Goal: Information Seeking & Learning: Understand process/instructions

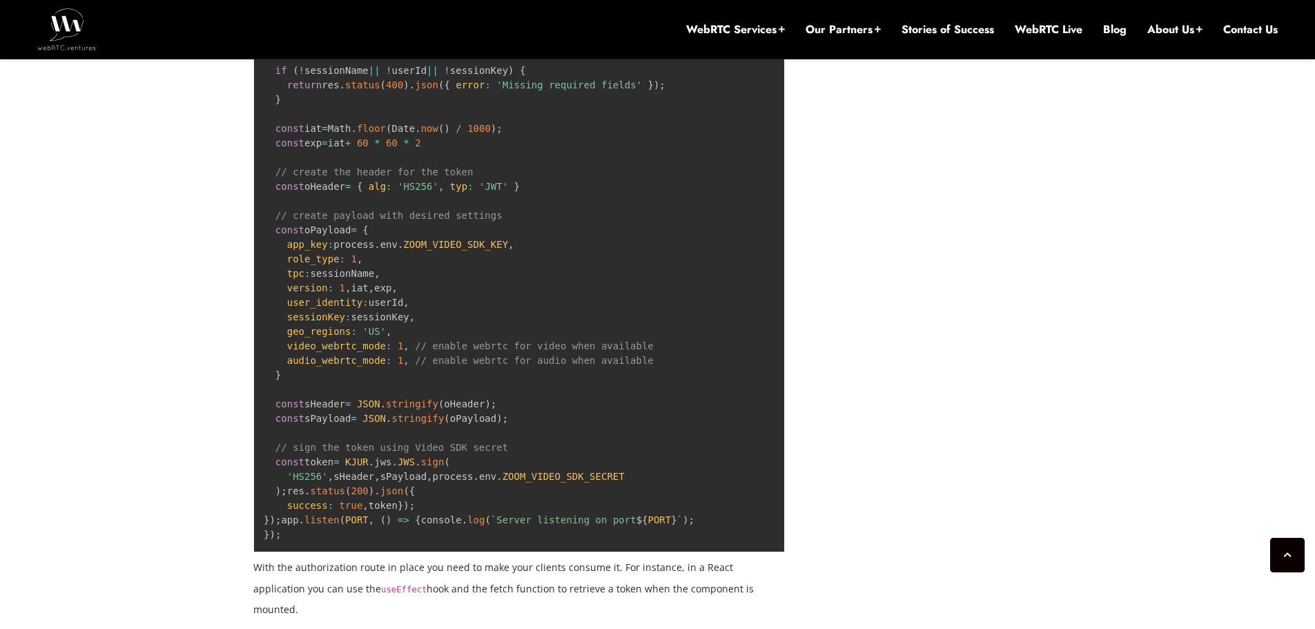
scroll to position [2625, 0]
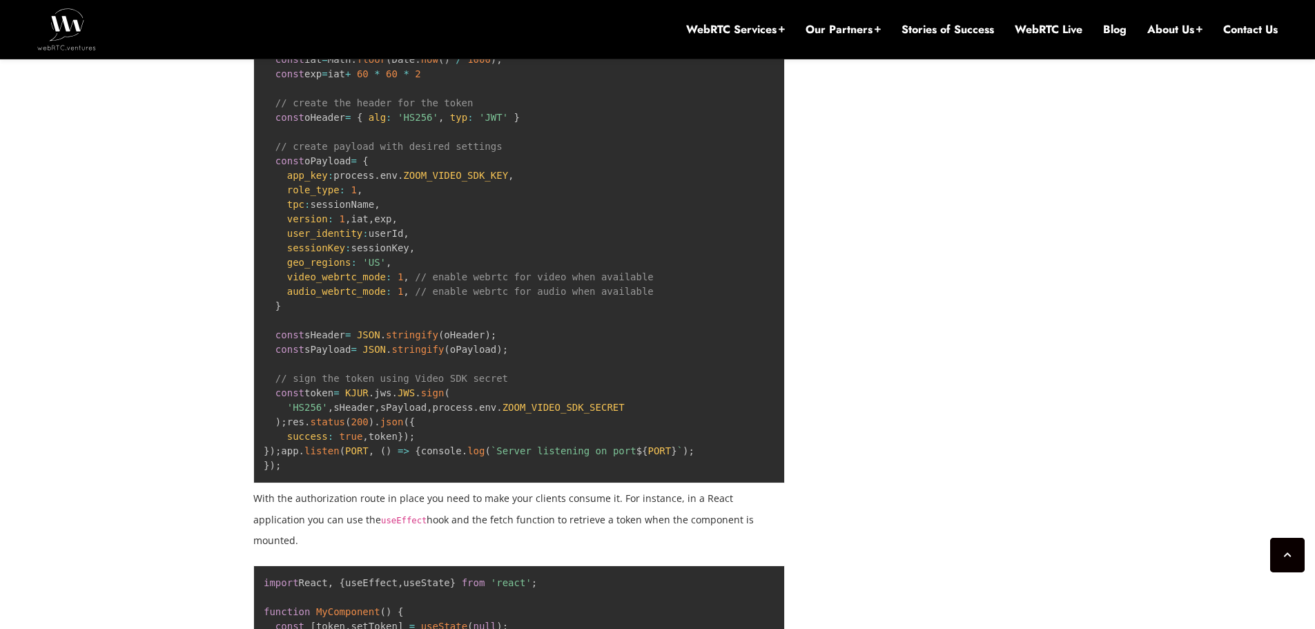
click at [321, 282] on span "video_webrtc_mode" at bounding box center [336, 276] width 99 height 11
click at [333, 359] on pre "import express from 'express' ; import { KJUR } from 'jsrsasign' ; import 'dote…" at bounding box center [518, 161] width 531 height 644
click at [331, 282] on span "video_webrtc_mode" at bounding box center [336, 276] width 99 height 11
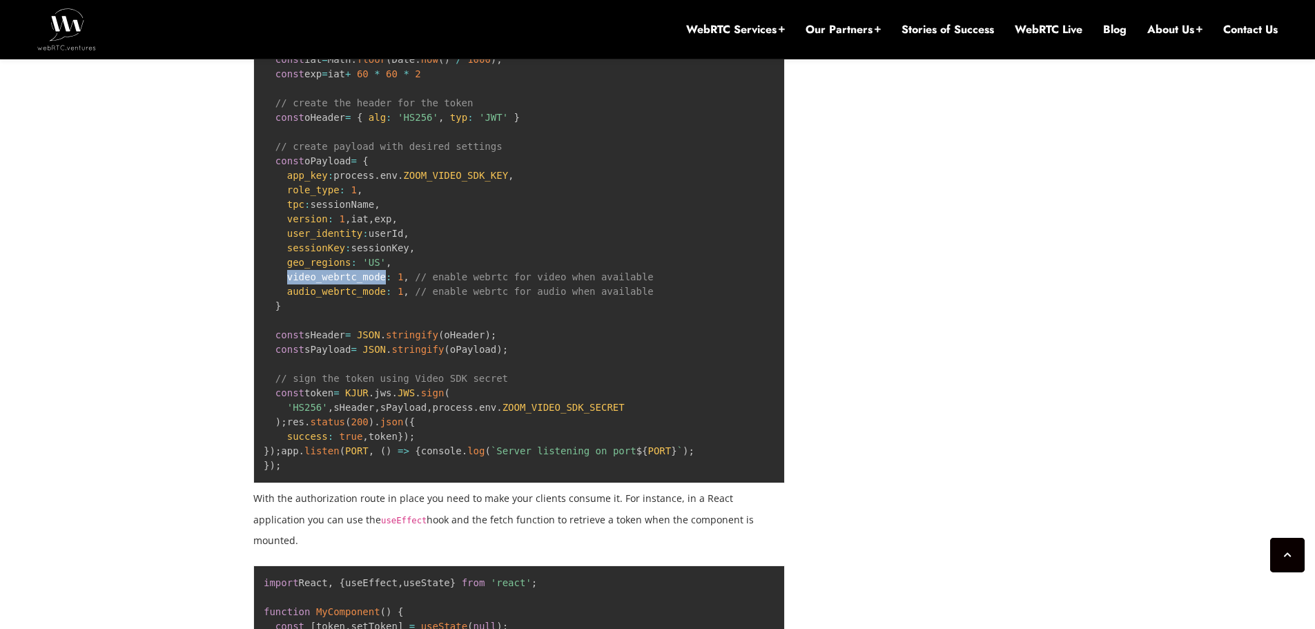
copy span "video_webrtc_mode"
click at [348, 297] on span "audio_webrtc_mode" at bounding box center [336, 291] width 99 height 11
click at [345, 315] on pre "import express from 'express' ; import { KJUR } from 'jsrsasign' ; import 'dote…" at bounding box center [518, 161] width 531 height 644
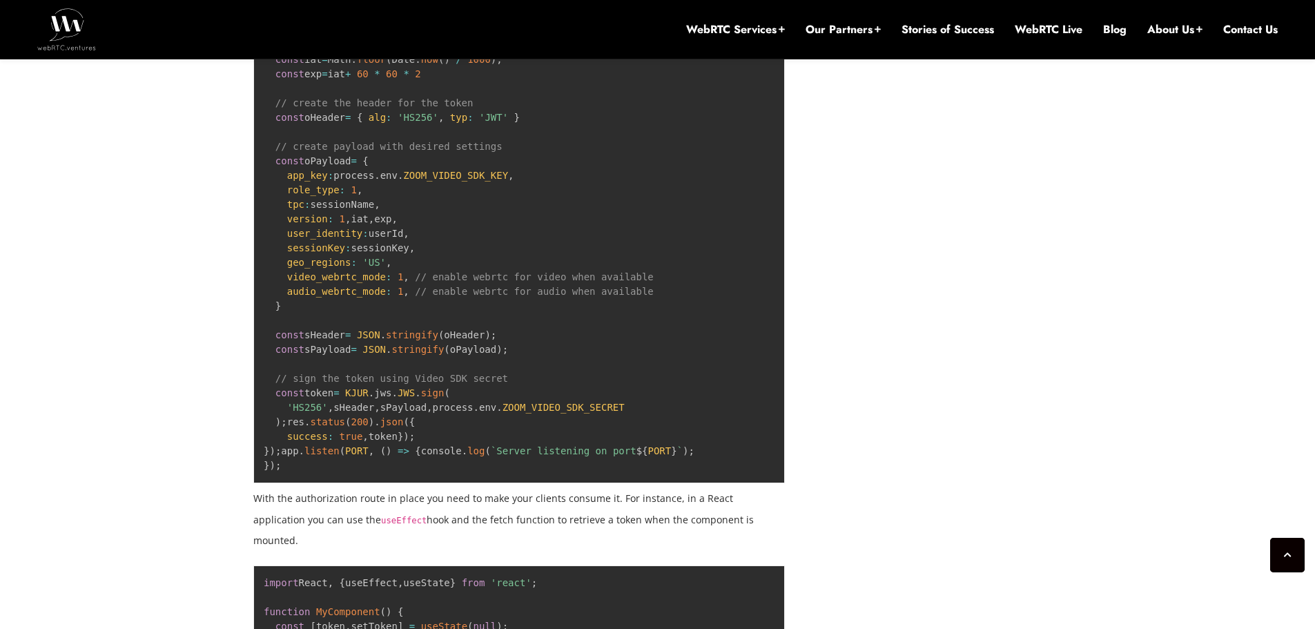
click at [344, 282] on span "video_webrtc_mode" at bounding box center [336, 276] width 99 height 11
copy span "video_webrtc_mode"
click at [325, 297] on span "audio_webrtc_mode" at bounding box center [336, 291] width 99 height 11
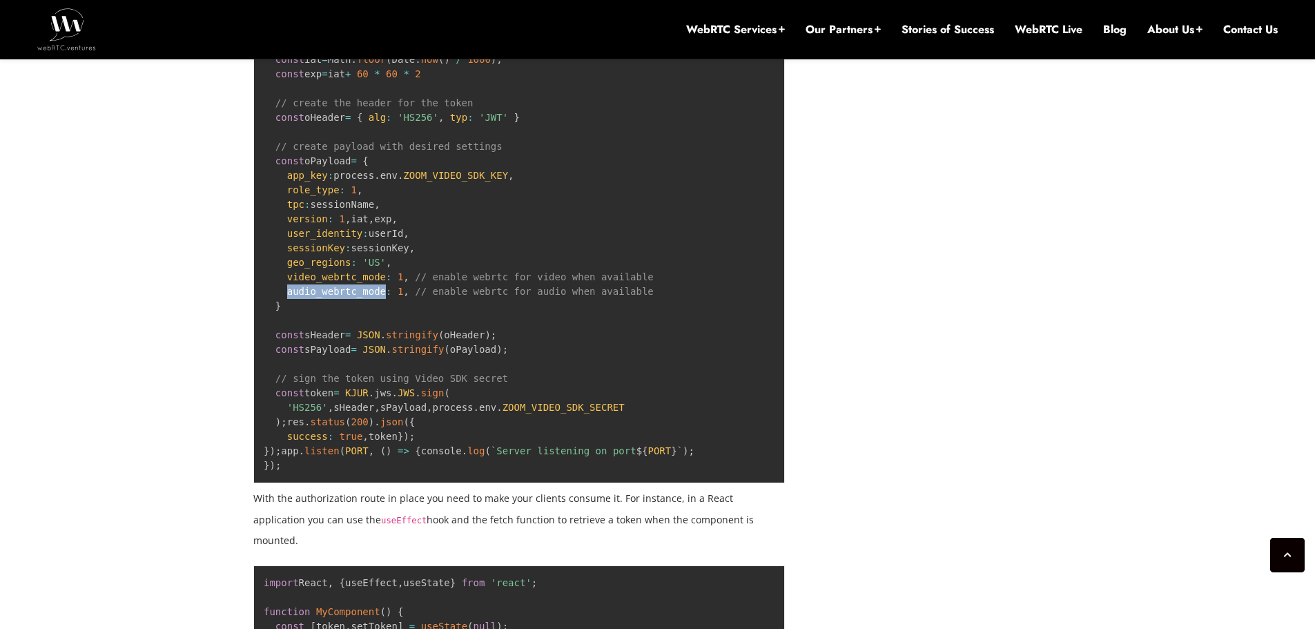
copy span "audio_webrtc_mode"
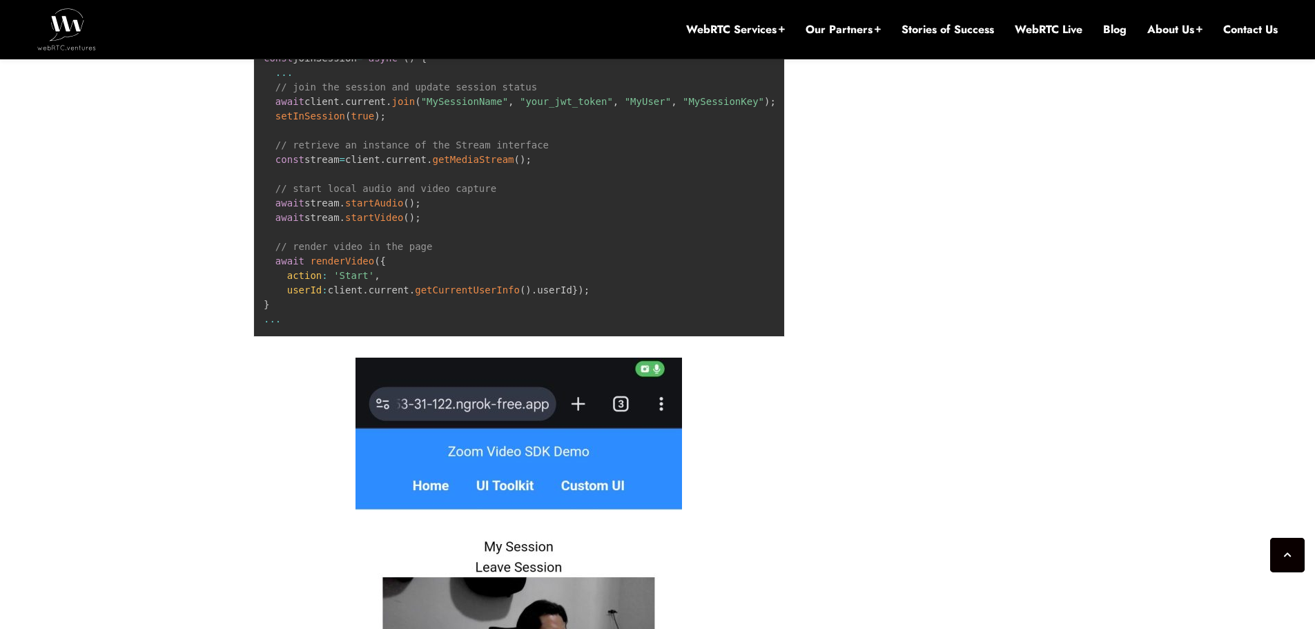
scroll to position [7525, 0]
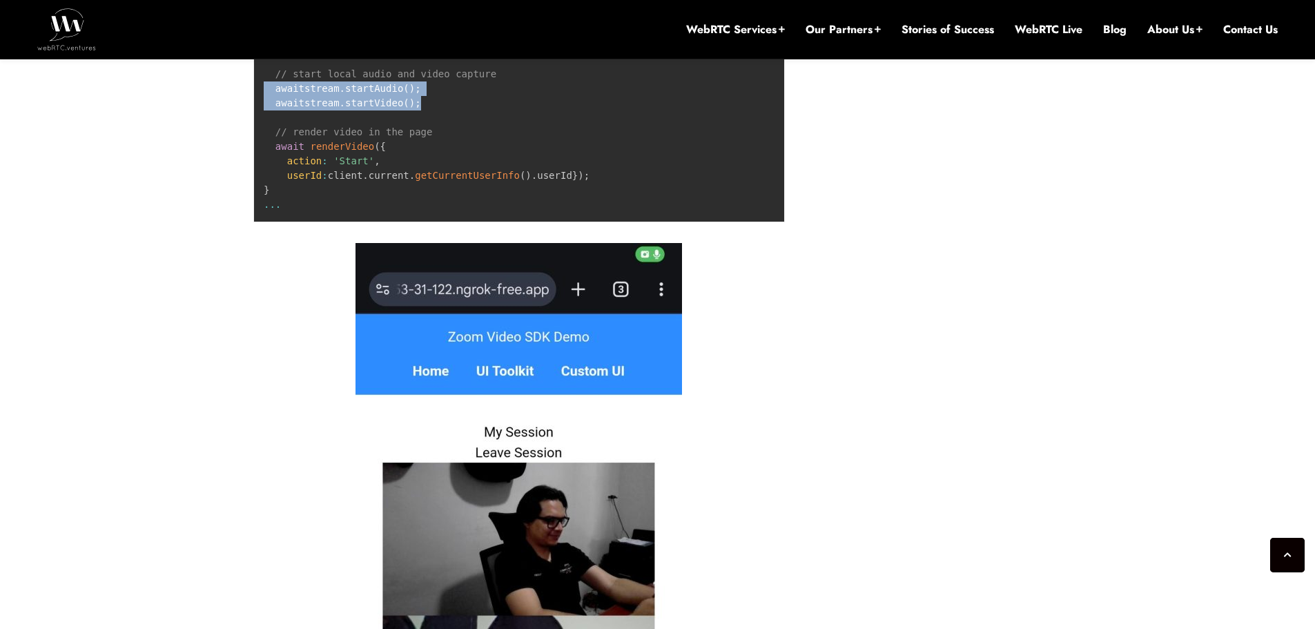
drag, startPoint x: 415, startPoint y: 463, endPoint x: 264, endPoint y: 453, distance: 151.5
click at [264, 222] on pre "... const joinSession = async ( ) { ... // join the session and update session …" at bounding box center [518, 67] width 531 height 311
copy code "await stream . startAudio ( ) ; await stream . startVideo ( ) ;"
click at [431, 222] on pre "... const joinSession = async ( ) { ... // join the session and update session …" at bounding box center [518, 67] width 531 height 311
drag, startPoint x: 412, startPoint y: 463, endPoint x: 255, endPoint y: 453, distance: 157.6
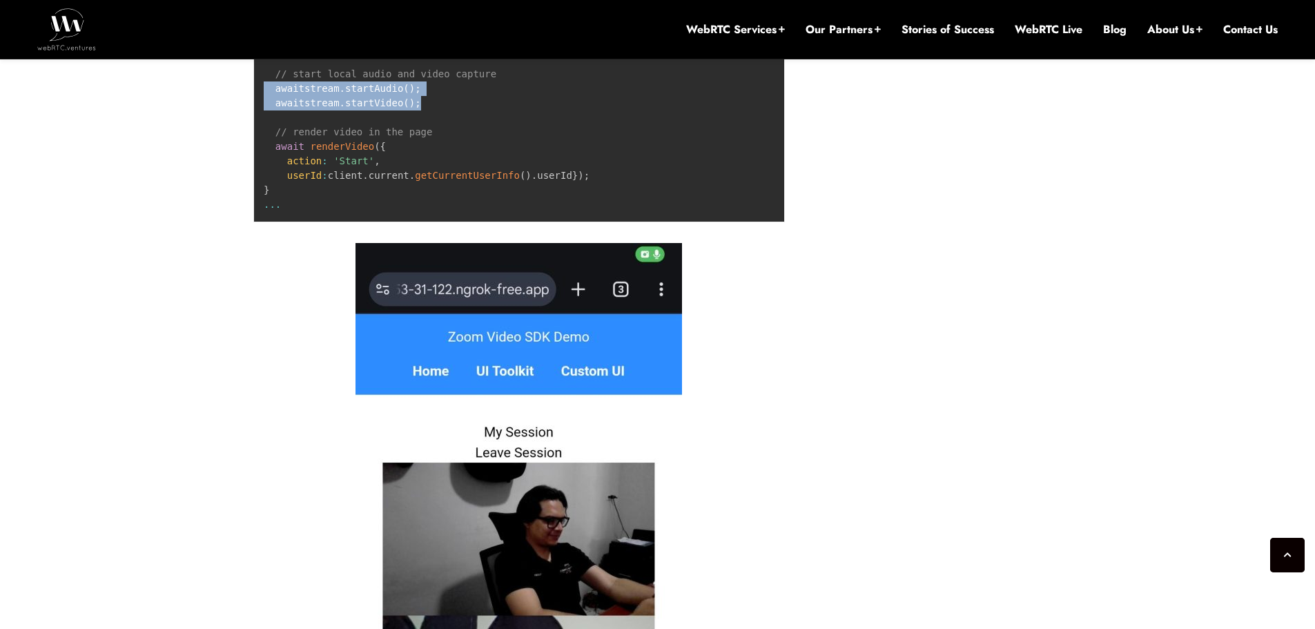
click at [255, 222] on pre "... const joinSession = async ( ) { ... // join the session and update session …" at bounding box center [518, 67] width 531 height 311
copy code "await stream . startAudio ( ) ; await stream . startVideo ( ) ;"
drag, startPoint x: 409, startPoint y: 464, endPoint x: 273, endPoint y: 451, distance: 136.5
click at [273, 210] on code "... const joinSession = async ( ) { ... // join the session and update session …" at bounding box center [520, 66] width 512 height 286
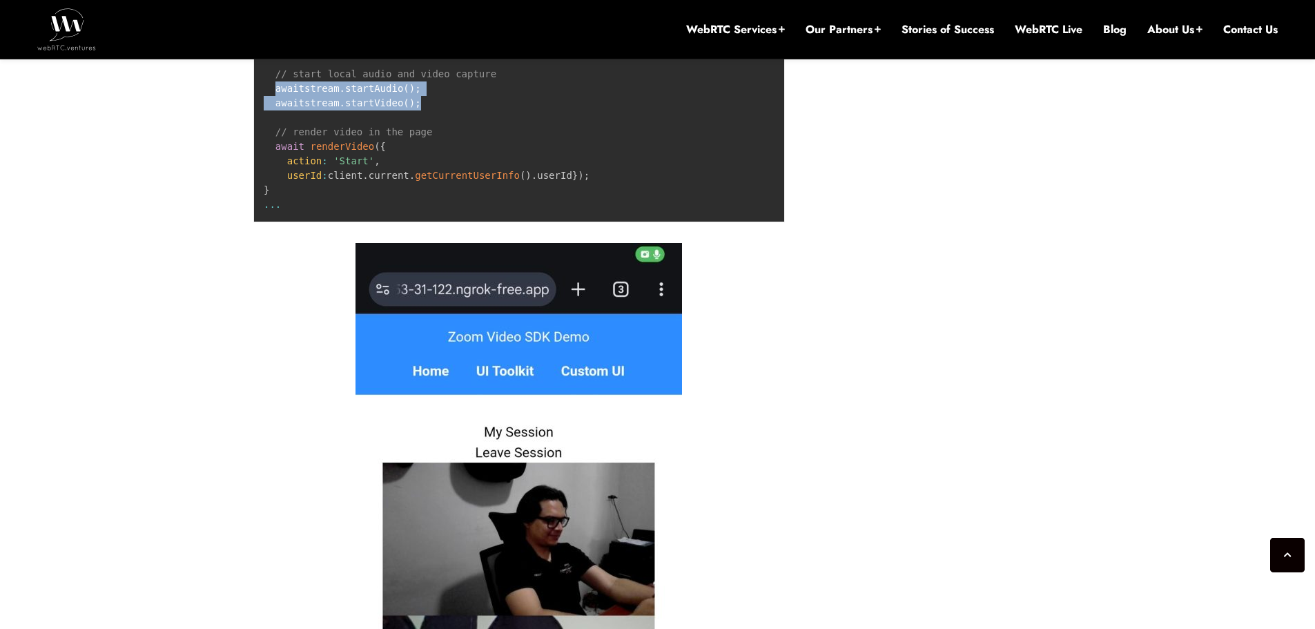
copy code "await stream . startAudio ( ) ; await stream . startVideo ( ) ;"
drag, startPoint x: 275, startPoint y: 406, endPoint x: 524, endPoint y: 411, distance: 249.9
click at [524, 222] on pre "... const joinSession = async ( ) { ... // join the session and update session …" at bounding box center [518, 67] width 531 height 311
copy code "const stream = client . current . getMediaStream ( ) ;"
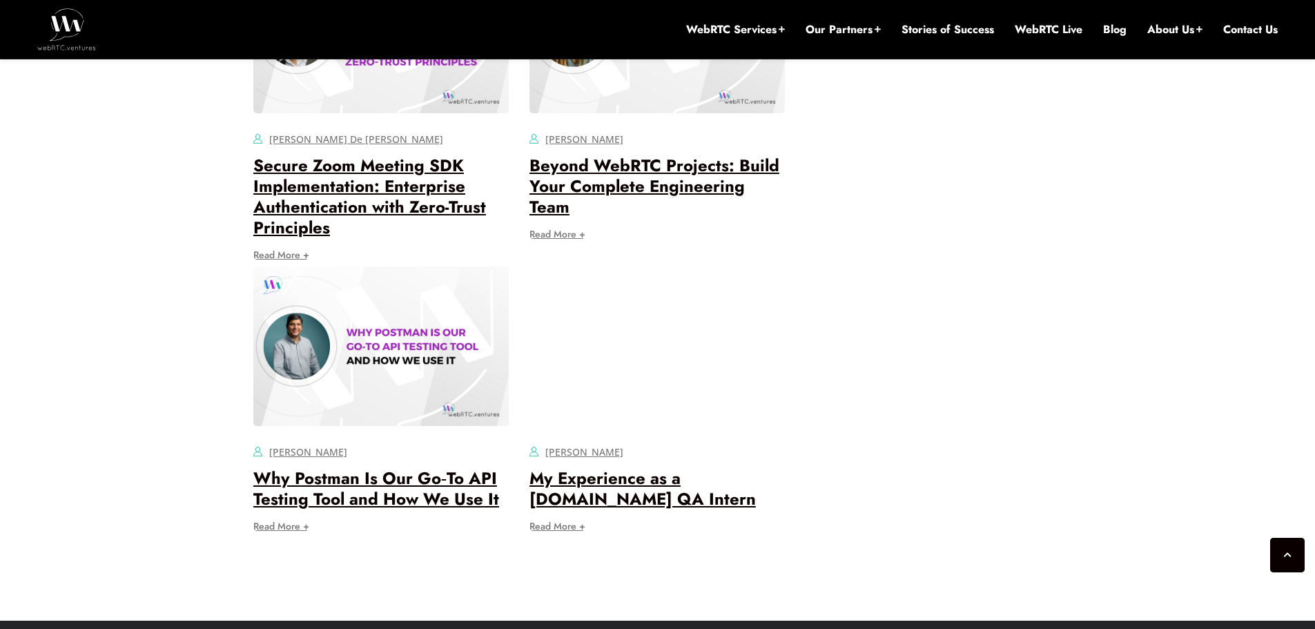
scroll to position [8998, 0]
